Goal: Browse casually

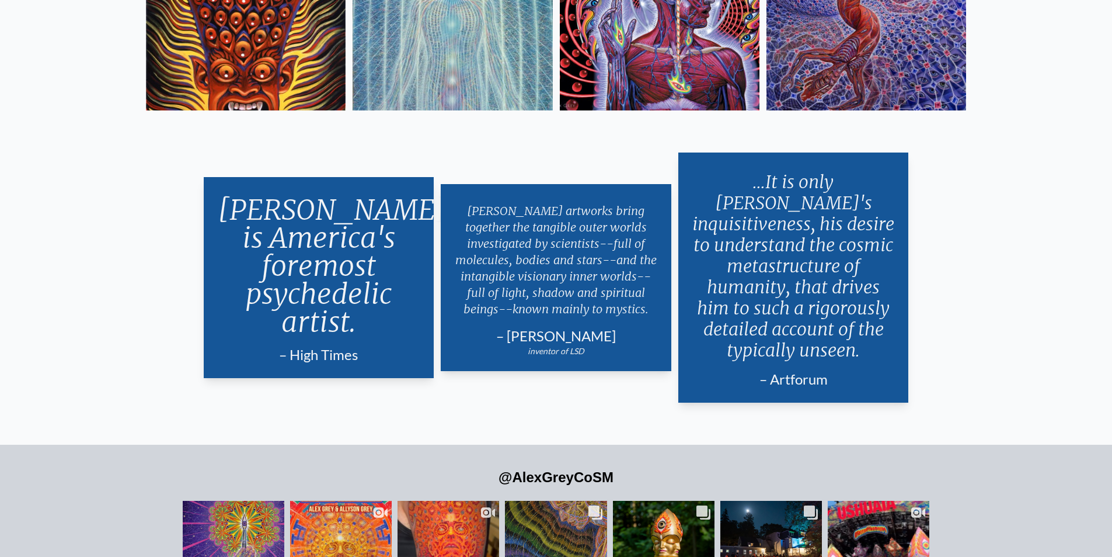
scroll to position [2897, 0]
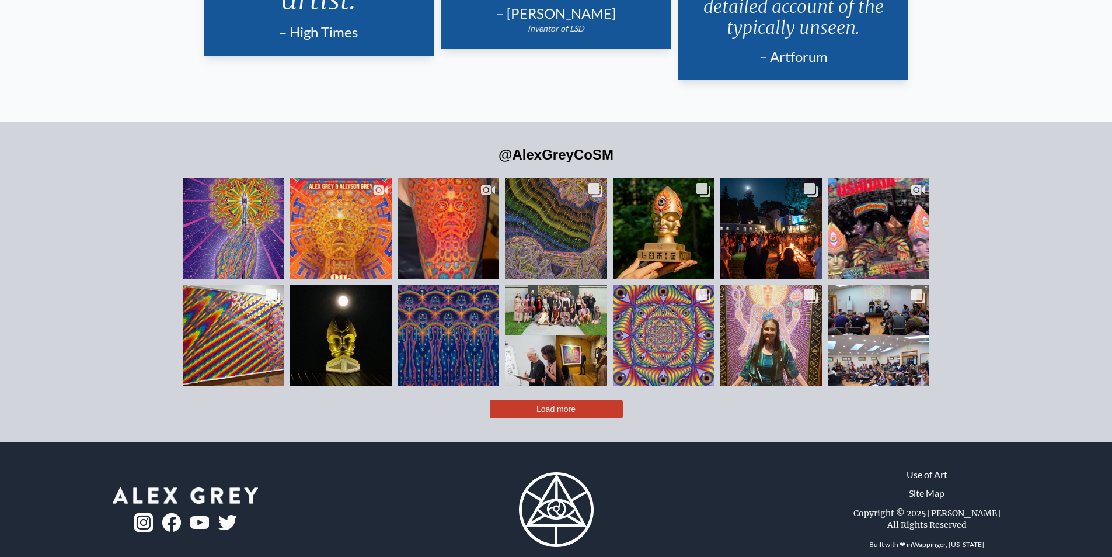
click at [561, 399] on button "Load more" at bounding box center [556, 408] width 133 height 19
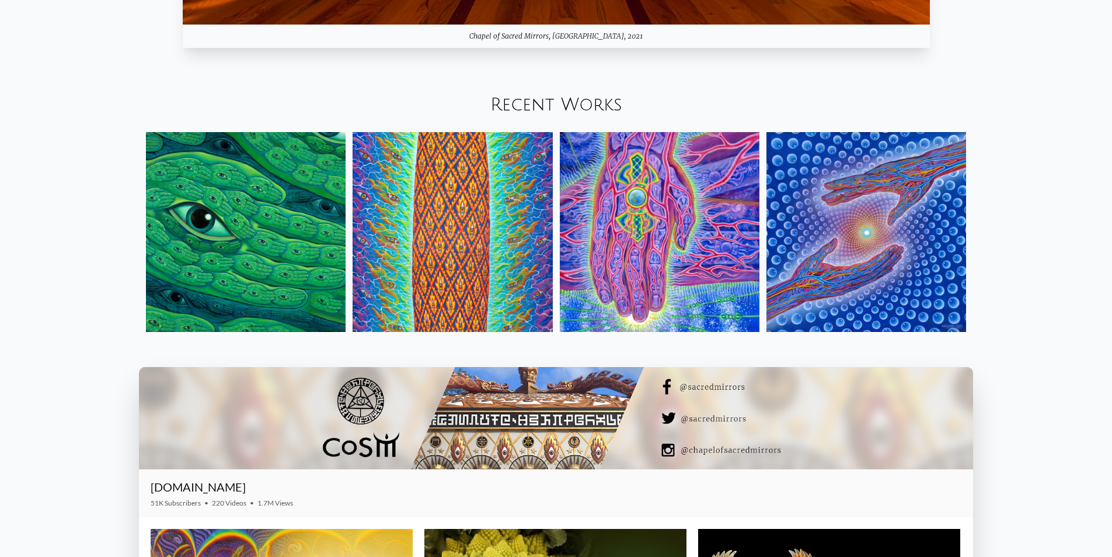
scroll to position [0, 0]
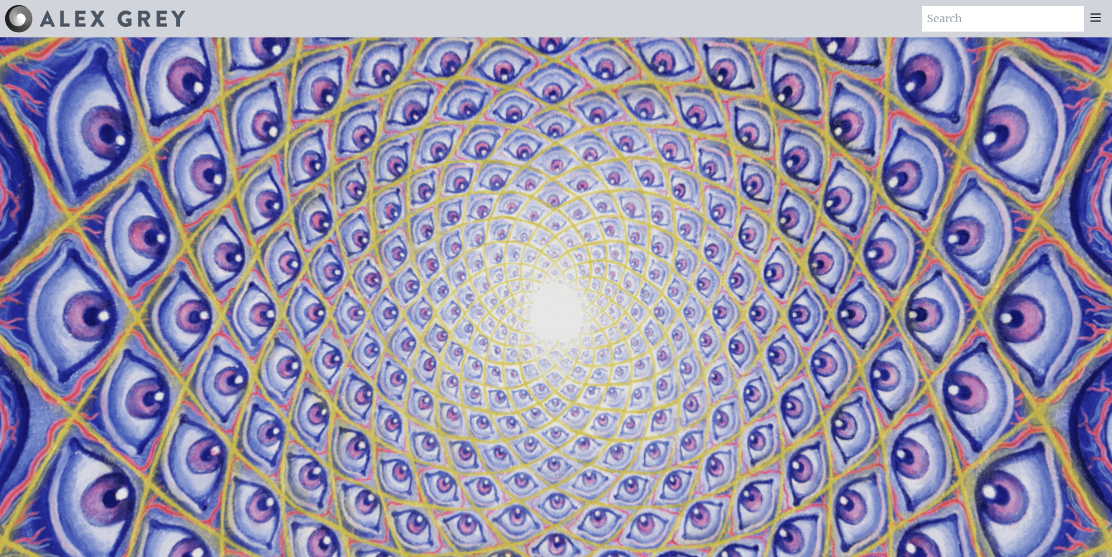
click at [147, 21] on img at bounding box center [112, 19] width 145 height 16
click at [1092, 21] on icon at bounding box center [1095, 17] width 9 height 7
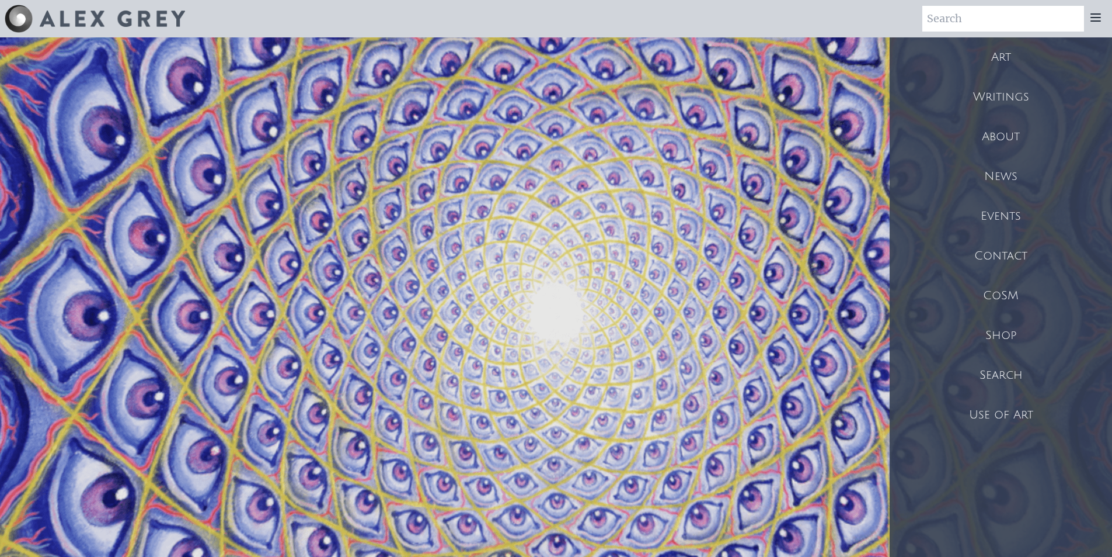
click at [1101, 12] on icon at bounding box center [1096, 18] width 14 height 14
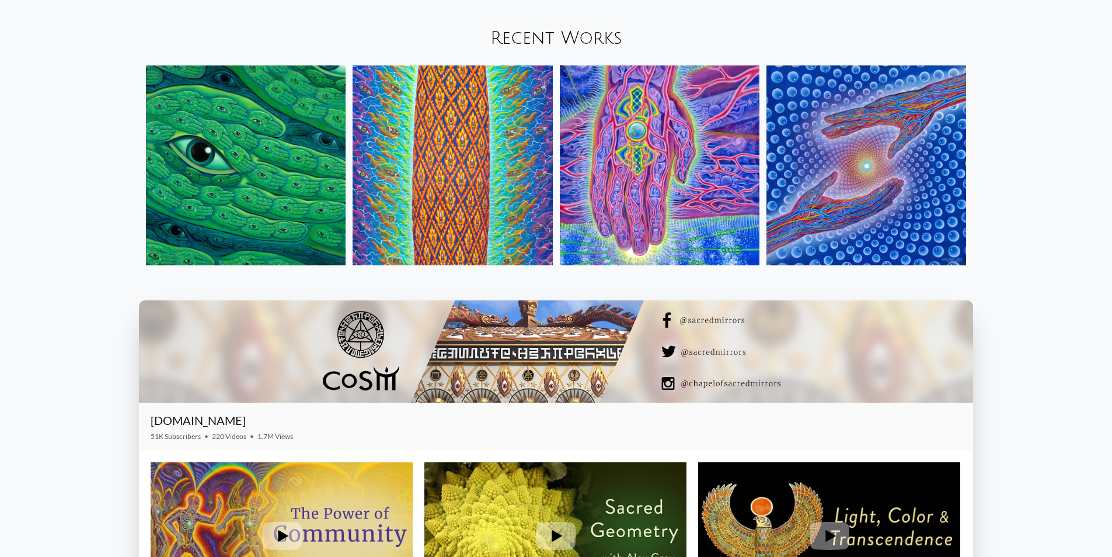
scroll to position [1577, 0]
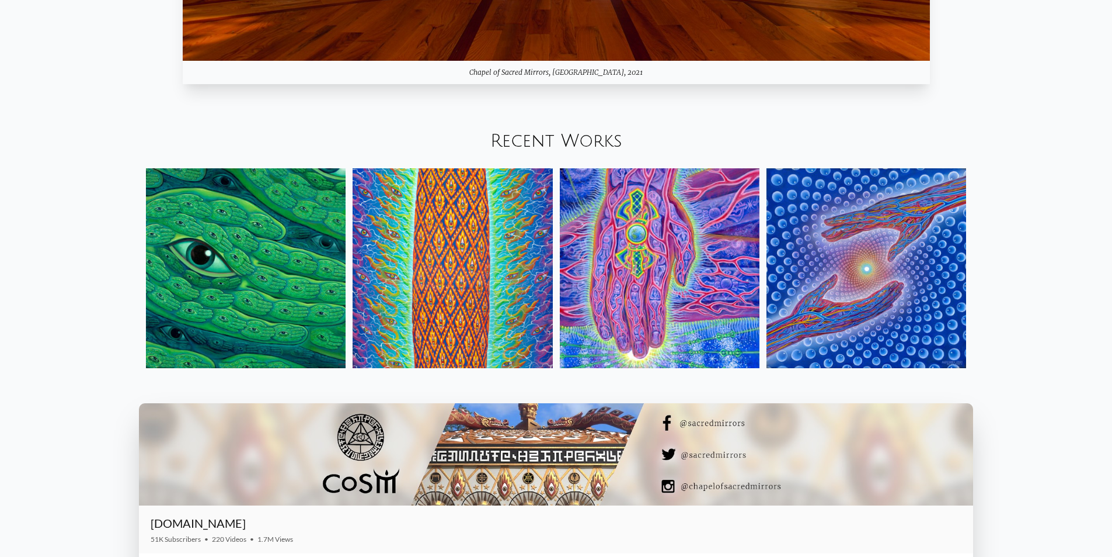
click at [592, 142] on link "Recent Works" at bounding box center [557, 140] width 132 height 19
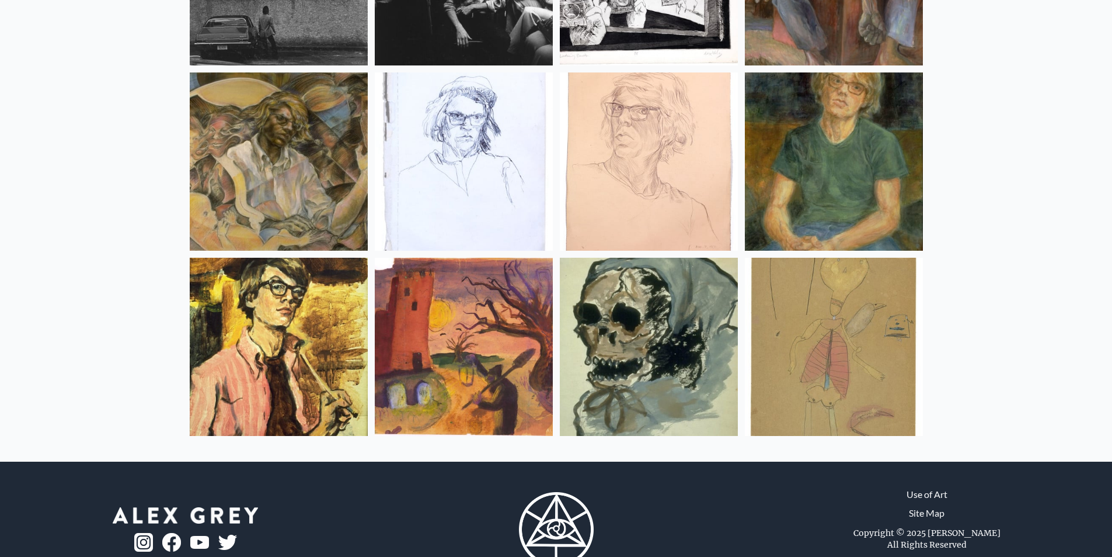
scroll to position [15463, 0]
